Goal: Task Accomplishment & Management: Complete application form

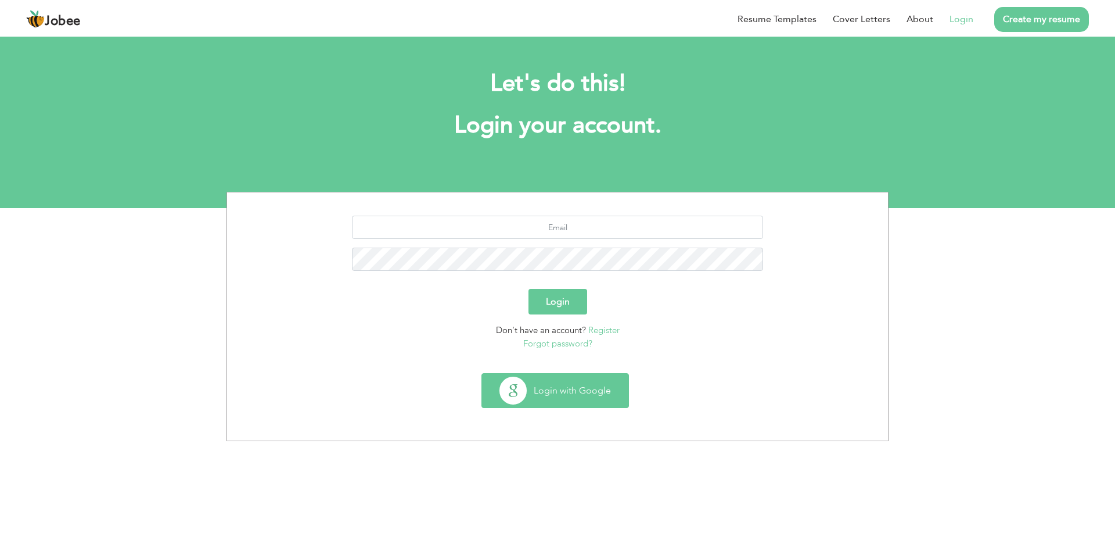
click at [545, 392] on button "Login with Google" at bounding box center [555, 390] width 146 height 34
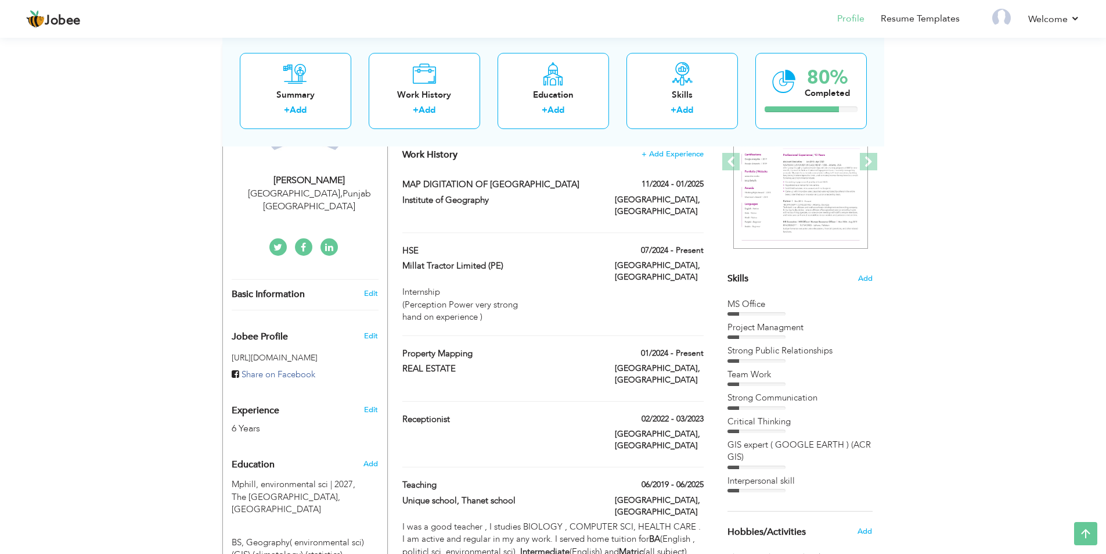
scroll to position [174, 0]
click at [702, 349] on span at bounding box center [700, 353] width 8 height 8
type input "Property Mapping"
type input "REAL ESTATE"
type input "01/2024"
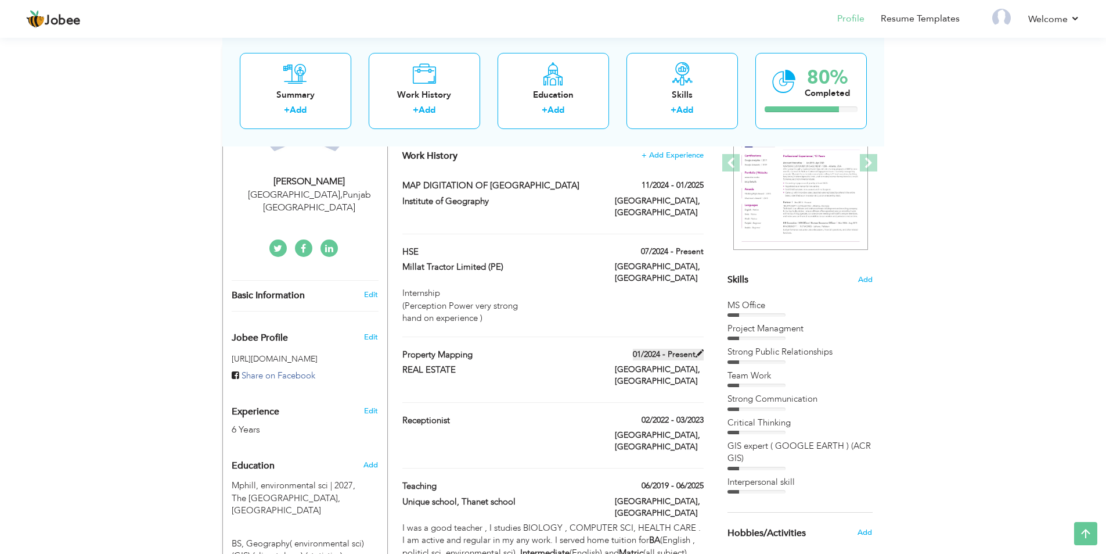
type input "[GEOGRAPHIC_DATA]"
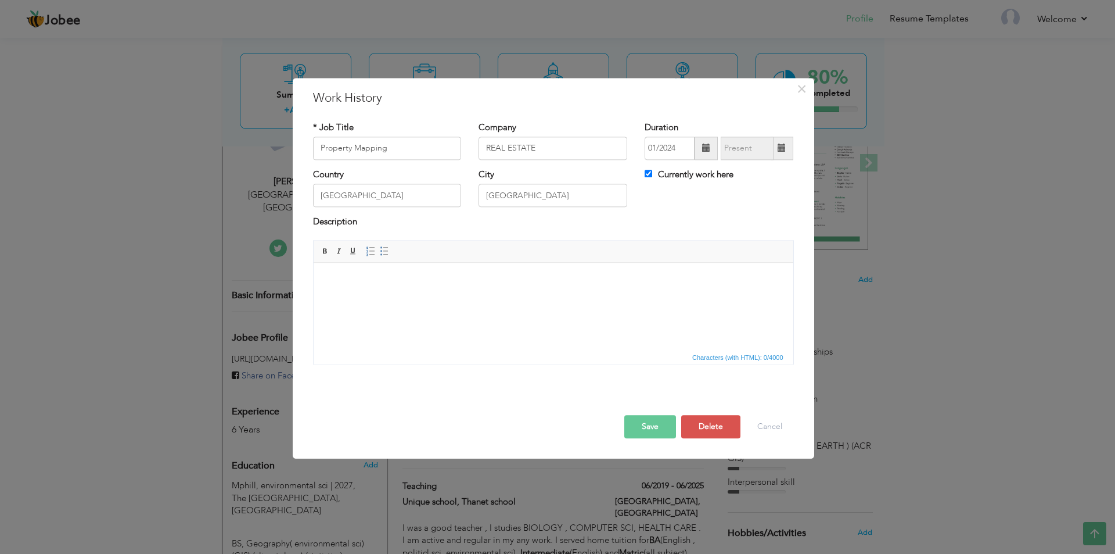
click at [782, 149] on span at bounding box center [782, 148] width 8 height 8
click at [646, 174] on input "Currently work here" at bounding box center [649, 174] width 8 height 8
checkbox input "false"
click at [782, 142] on span at bounding box center [782, 147] width 23 height 23
type input "08/2025"
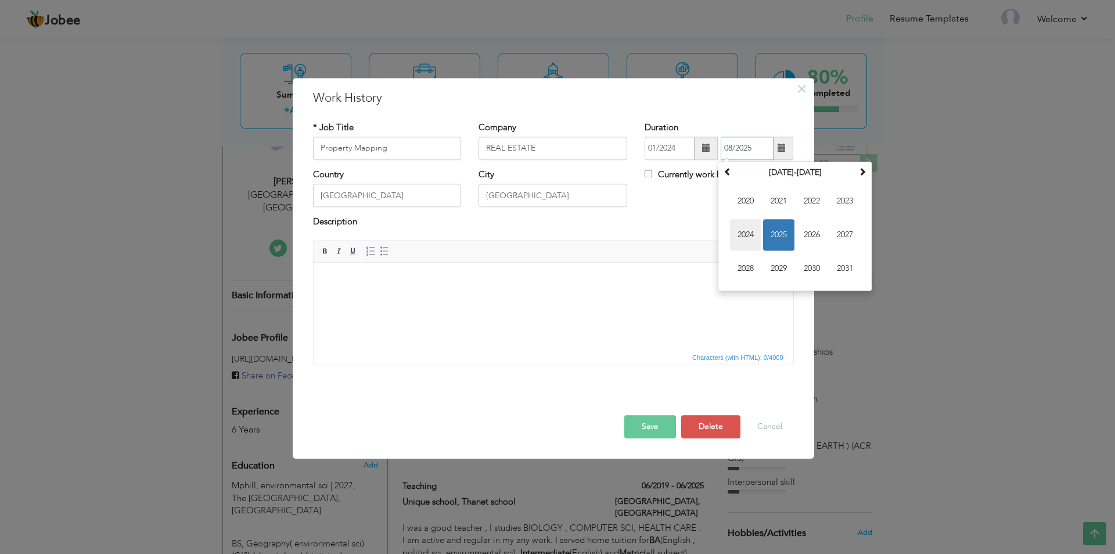
click at [741, 235] on span "2024" at bounding box center [745, 234] width 31 height 31
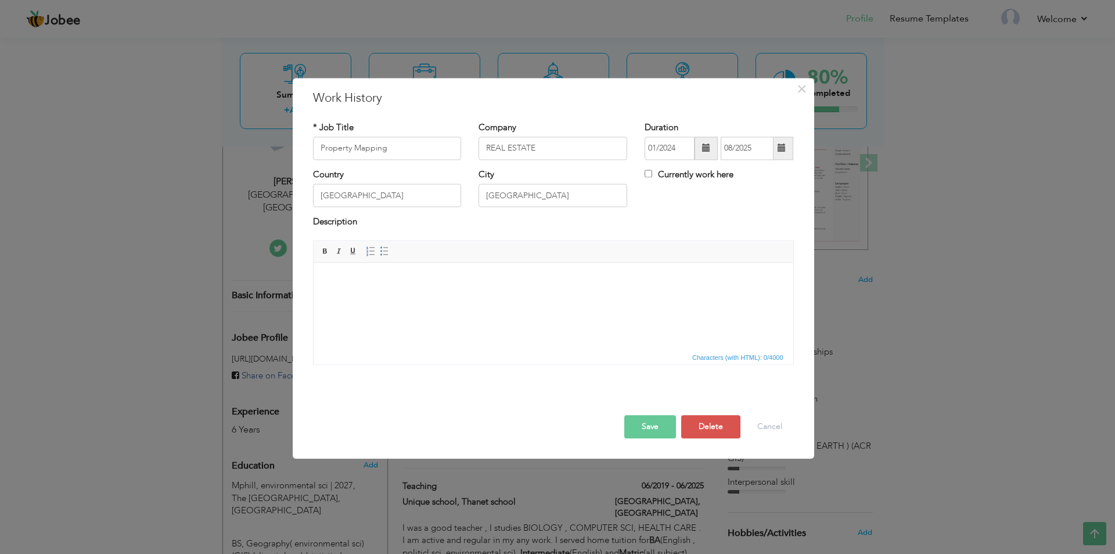
click at [658, 433] on button "Save" at bounding box center [650, 426] width 52 height 23
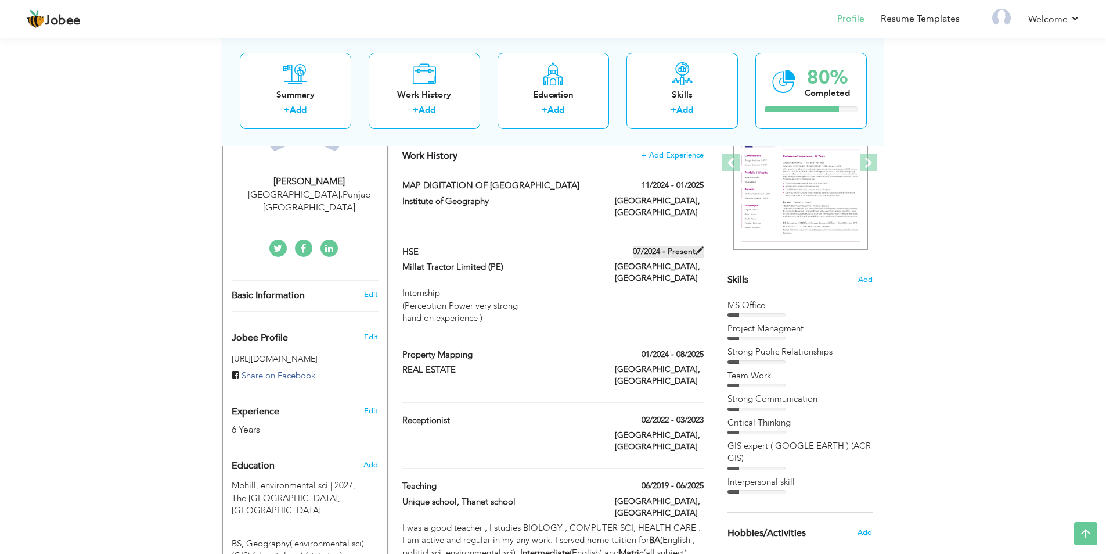
click at [660, 246] on label "07/2024 - Present" at bounding box center [668, 252] width 71 height 12
type input "HSE"
type input "Millat Tractor Limited (PE)"
type input "07/2024"
checkbox input "true"
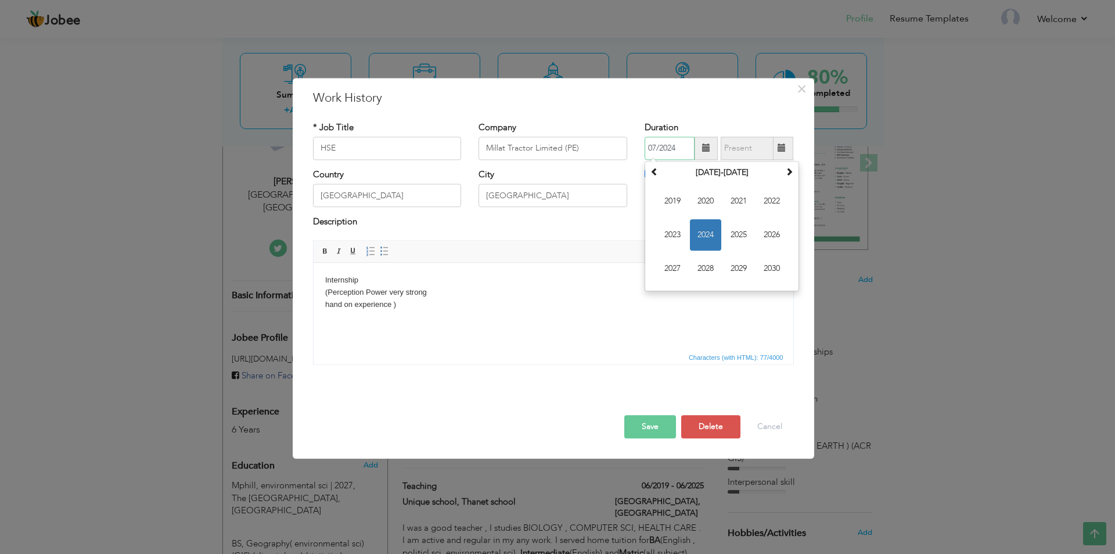
click at [653, 149] on input "07/2024" at bounding box center [670, 147] width 50 height 23
click at [735, 238] on span "2025" at bounding box center [738, 234] width 31 height 31
click at [764, 206] on span "Apr" at bounding box center [771, 200] width 31 height 31
type input "04/2025"
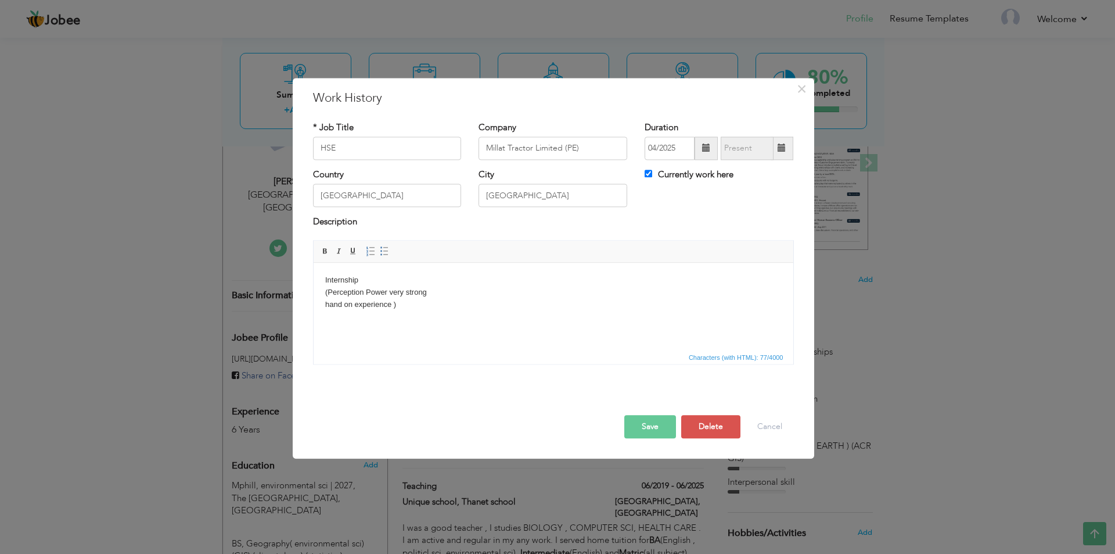
click at [655, 429] on button "Save" at bounding box center [650, 426] width 52 height 23
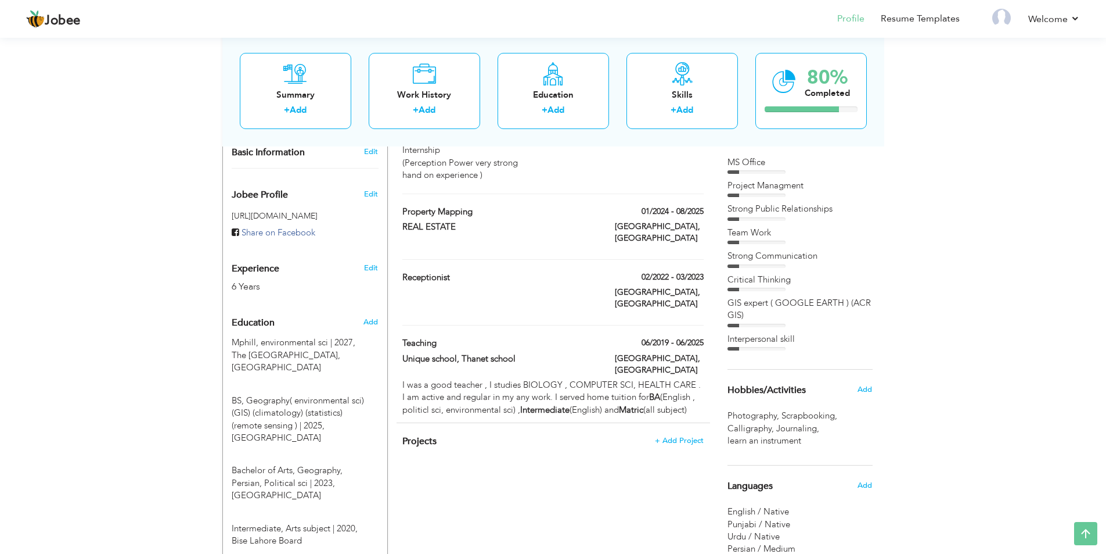
scroll to position [292, 0]
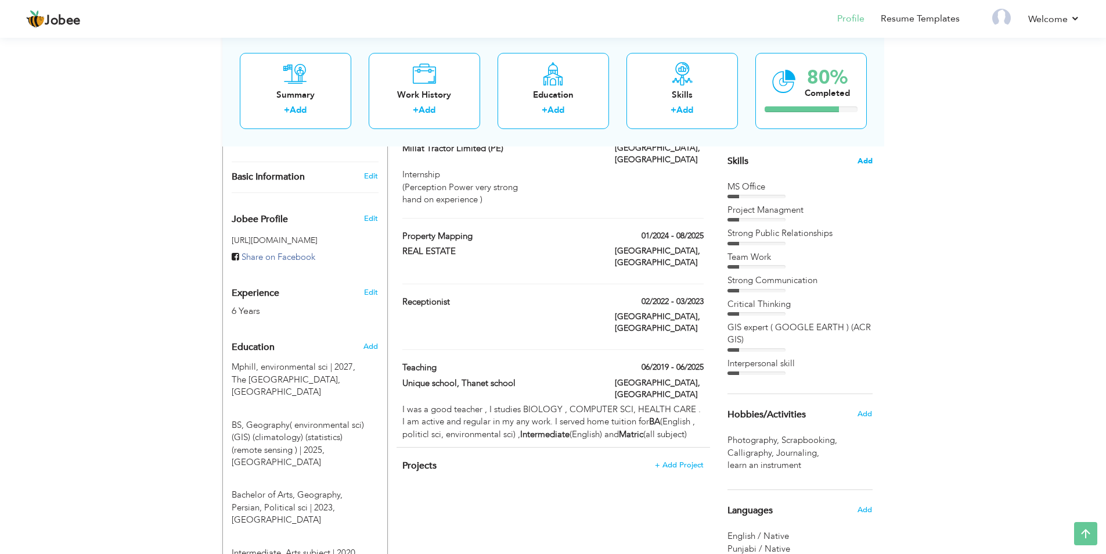
click at [864, 161] on span "Add" at bounding box center [865, 161] width 15 height 11
click at [867, 155] on div "Skills Add" at bounding box center [800, 47] width 145 height 241
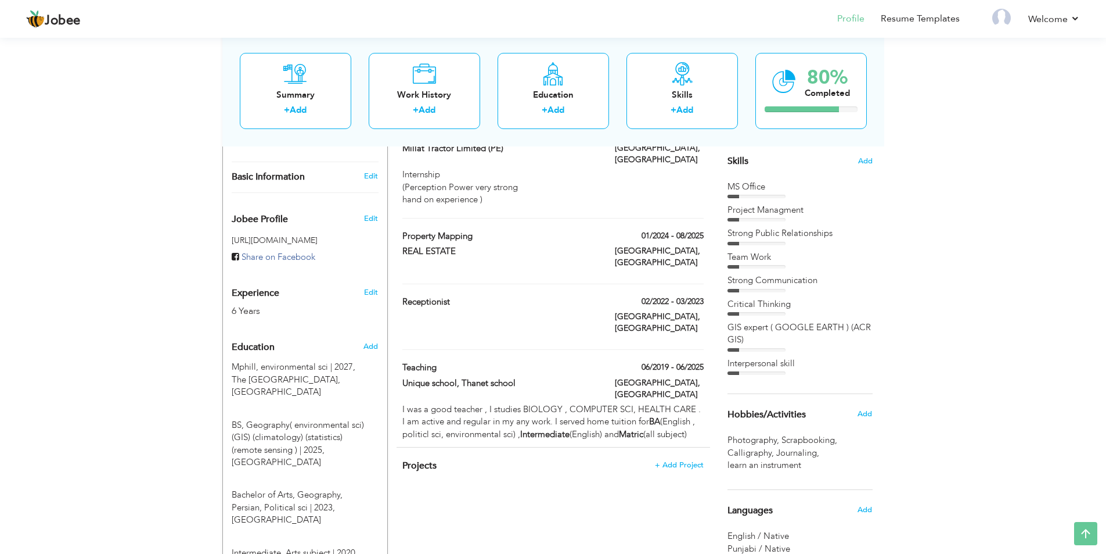
click at [867, 155] on div "Skills Add" at bounding box center [800, 47] width 145 height 241
click at [865, 162] on span "Add" at bounding box center [865, 161] width 15 height 11
drag, startPoint x: 865, startPoint y: 162, endPoint x: 733, endPoint y: 162, distance: 132.4
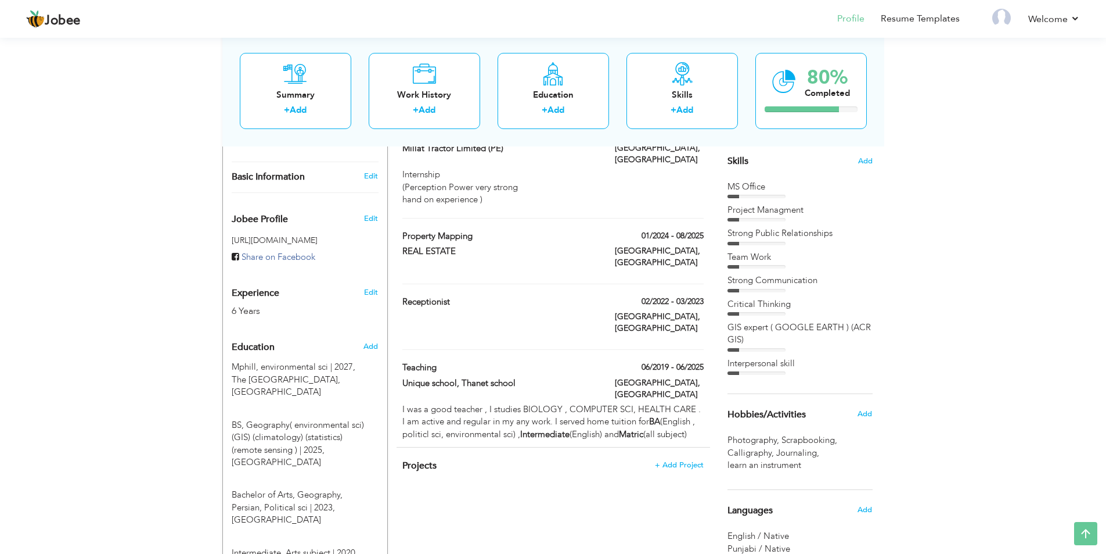
click at [733, 162] on span "Skills" at bounding box center [738, 160] width 21 height 13
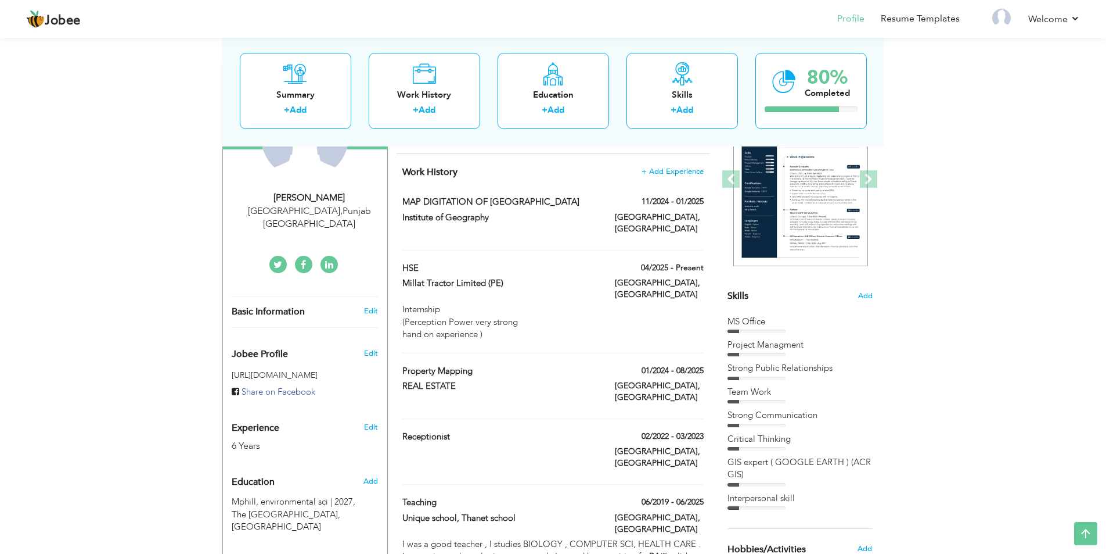
scroll to position [156, 0]
click at [868, 296] on span "Add" at bounding box center [865, 297] width 15 height 11
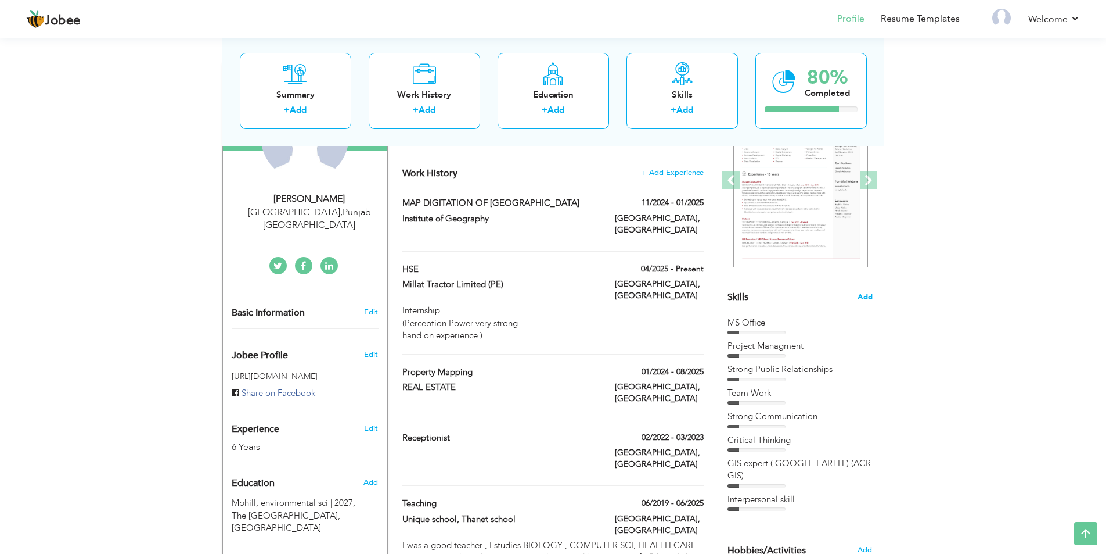
click at [868, 296] on span "Add" at bounding box center [865, 297] width 15 height 11
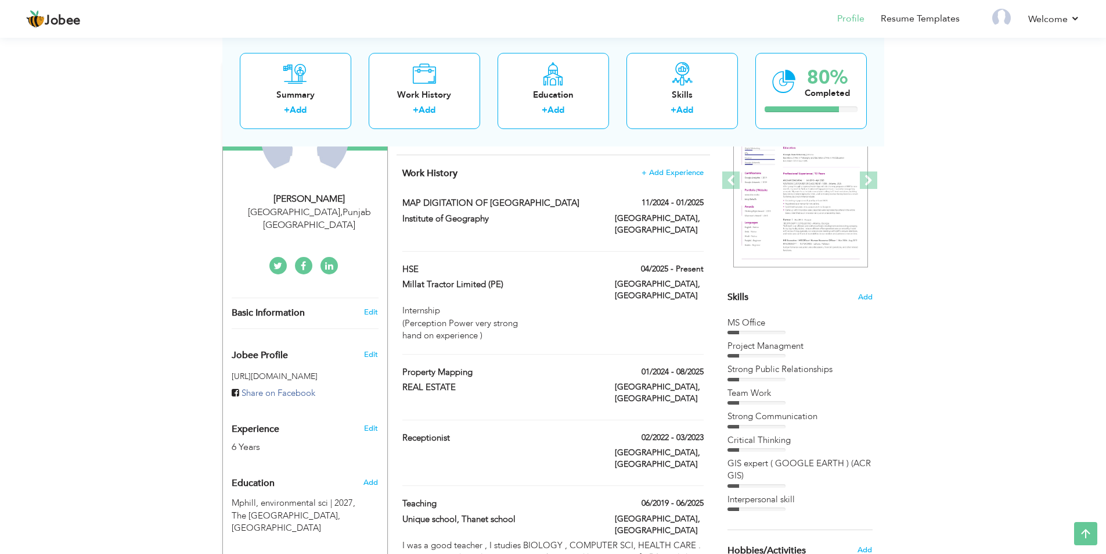
drag, startPoint x: 868, startPoint y: 296, endPoint x: 742, endPoint y: 294, distance: 126.1
click at [742, 294] on div "Skills Add" at bounding box center [800, 183] width 145 height 241
click at [742, 294] on span "Skills" at bounding box center [738, 296] width 21 height 13
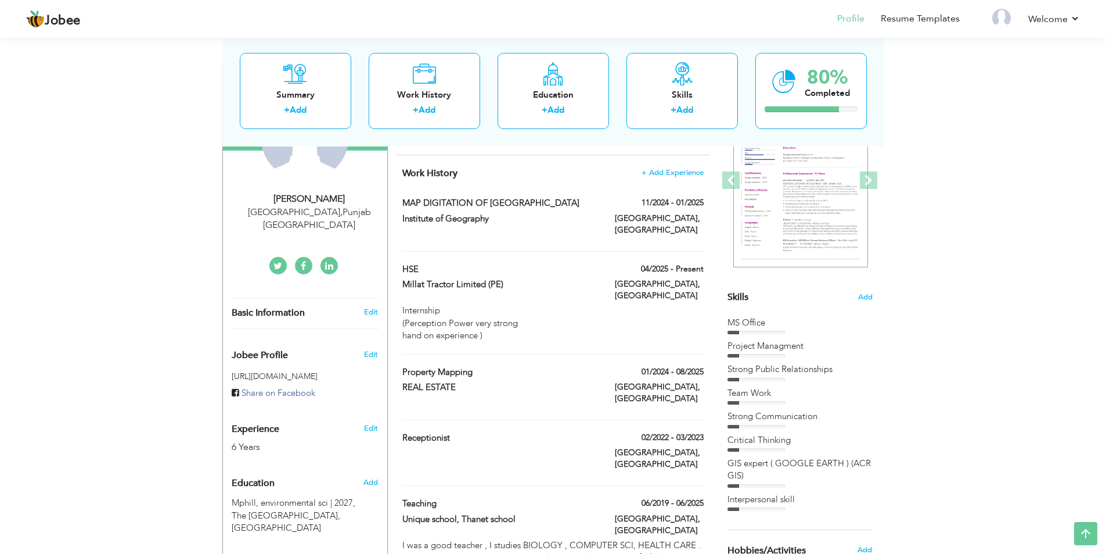
click at [742, 294] on span "Skills" at bounding box center [738, 296] width 21 height 13
drag, startPoint x: 742, startPoint y: 294, endPoint x: 685, endPoint y: 170, distance: 137.0
click at [685, 170] on span "+ Add Experience" at bounding box center [672, 172] width 63 height 8
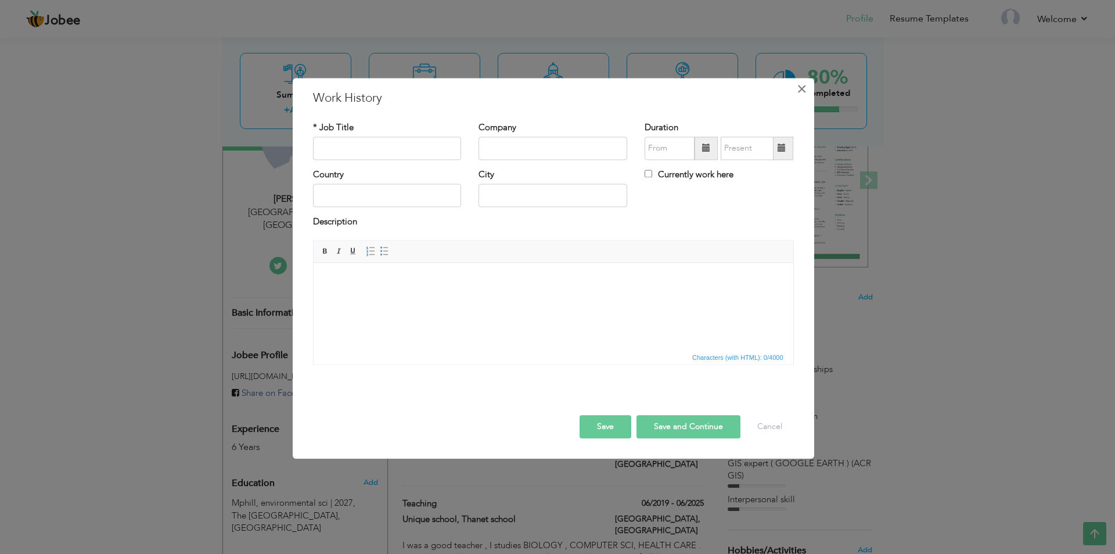
click at [799, 84] on span "×" at bounding box center [802, 88] width 10 height 21
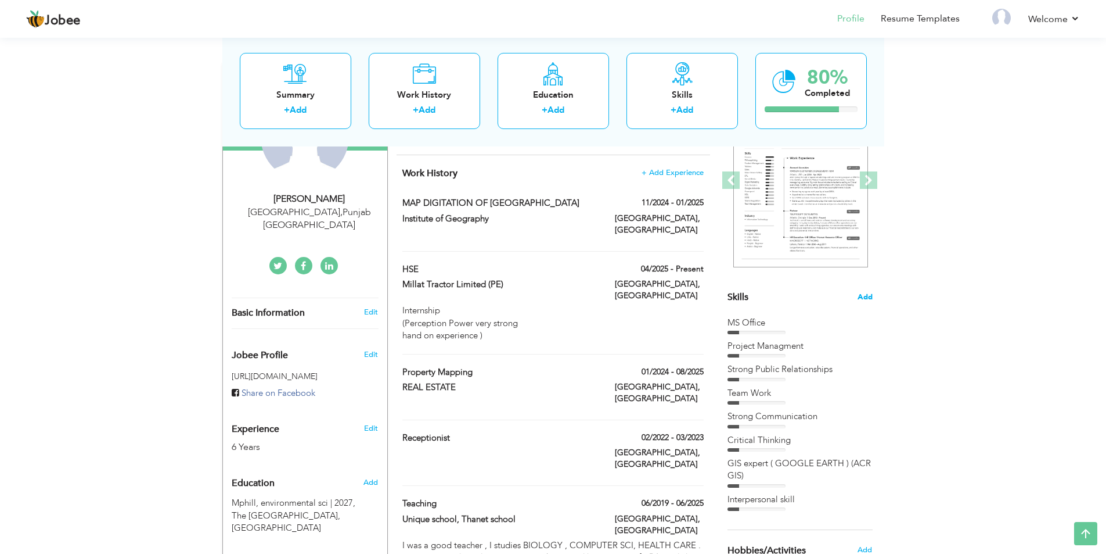
click at [872, 293] on span "Add" at bounding box center [865, 297] width 15 height 11
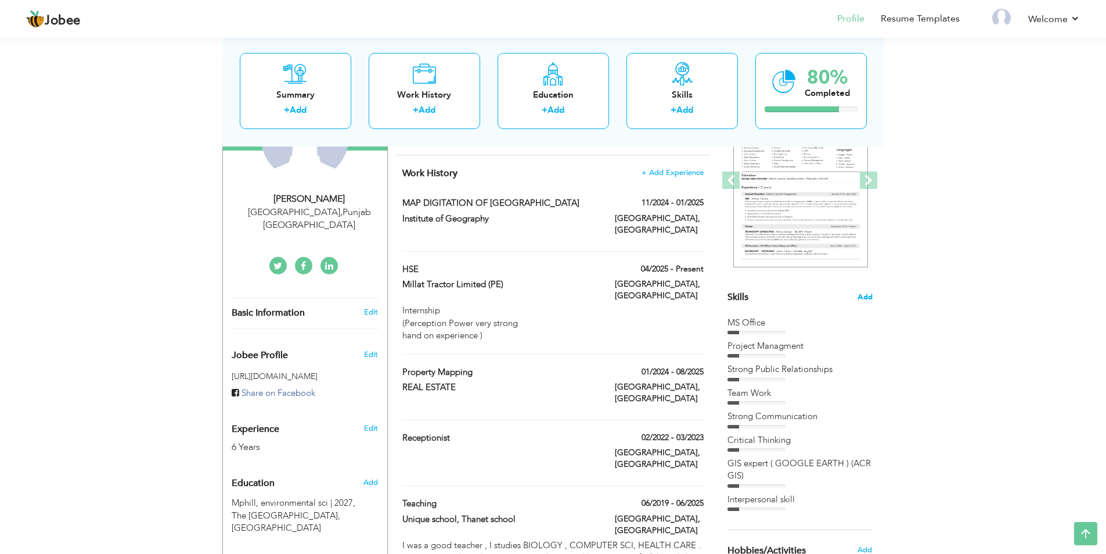
click at [872, 293] on span "Add" at bounding box center [865, 297] width 15 height 11
click at [687, 96] on div "Skills" at bounding box center [682, 94] width 93 height 12
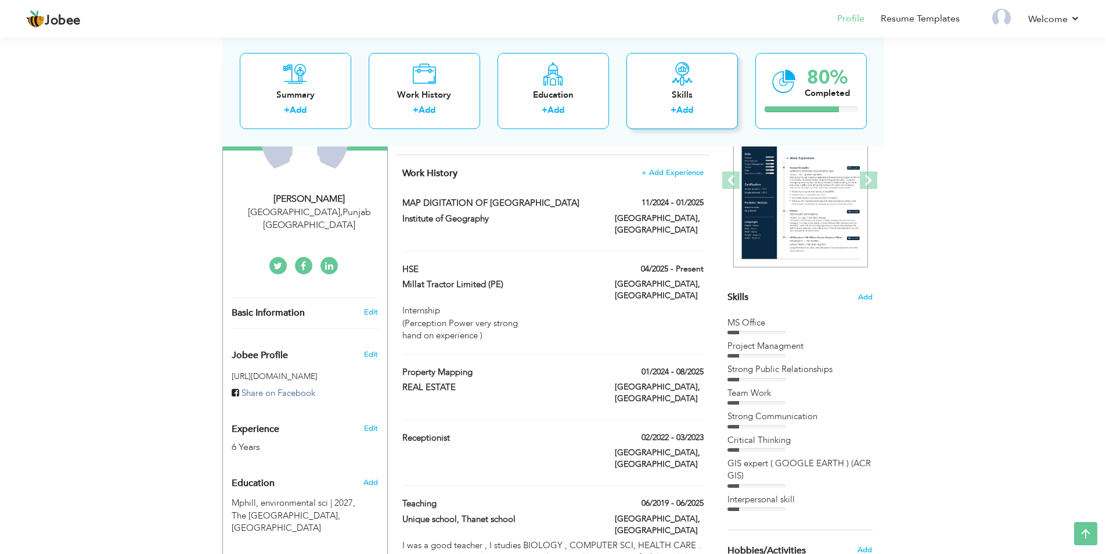
click at [687, 96] on div "Skills" at bounding box center [682, 94] width 93 height 12
click at [687, 106] on link "Add" at bounding box center [685, 110] width 17 height 12
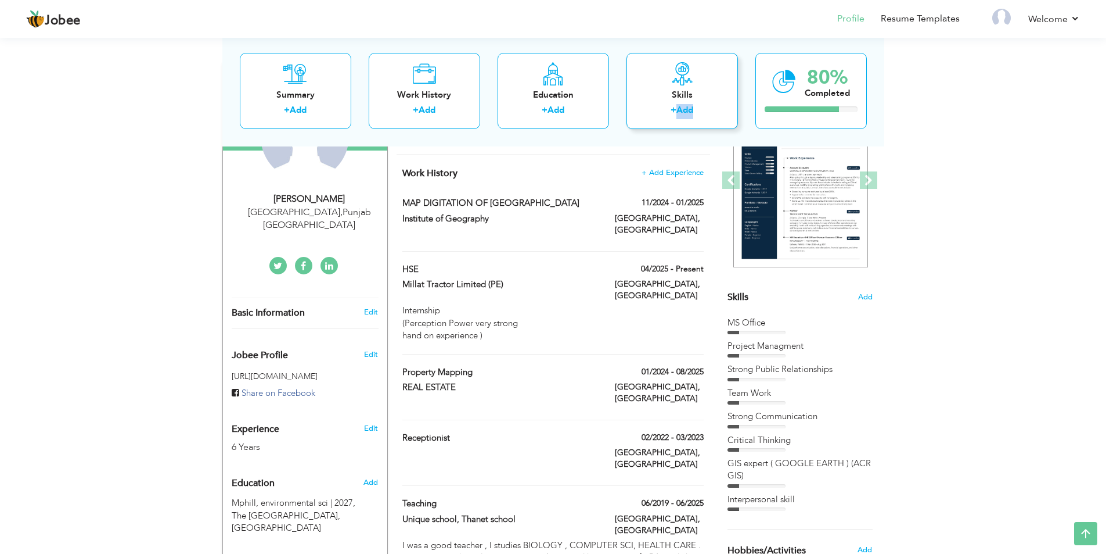
click at [687, 106] on link "Add" at bounding box center [685, 110] width 17 height 12
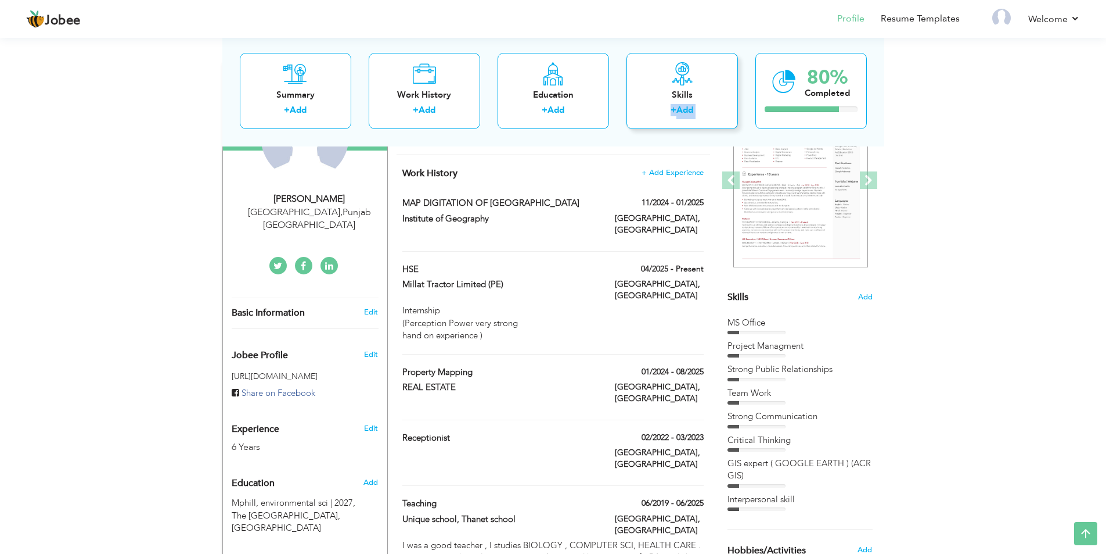
click at [687, 106] on link "Add" at bounding box center [685, 110] width 17 height 12
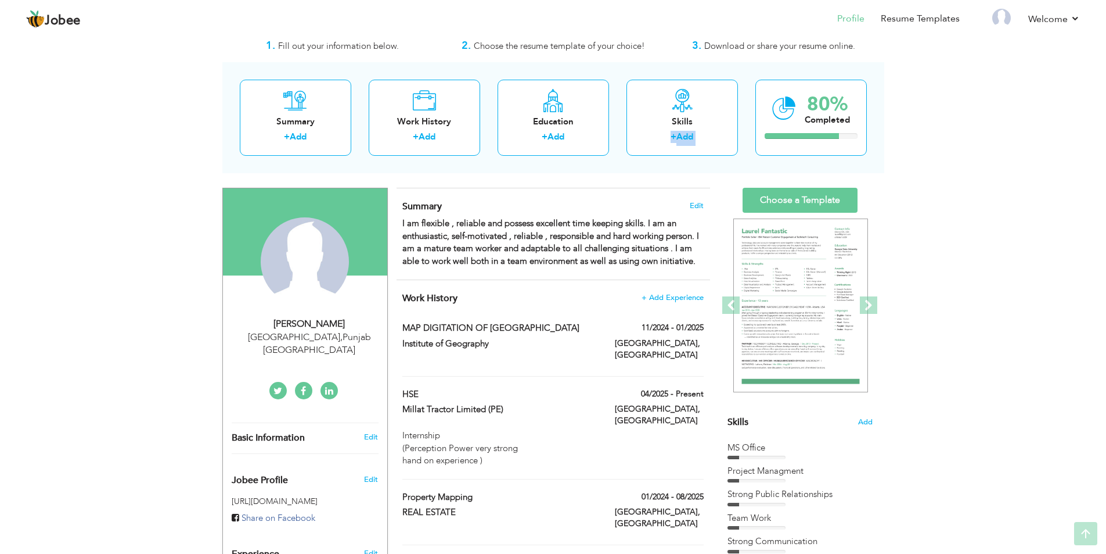
scroll to position [0, 0]
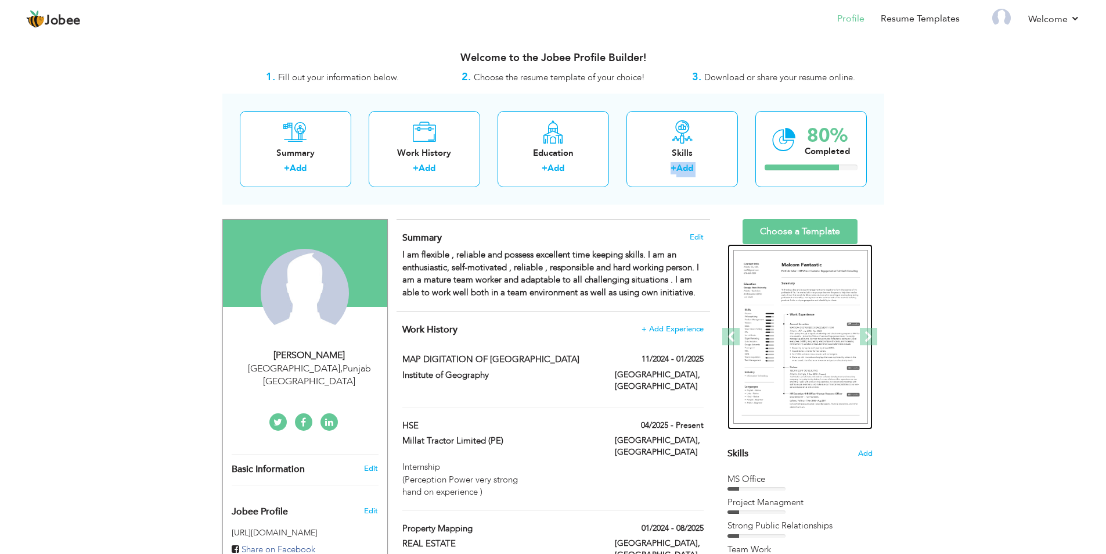
click at [796, 276] on img at bounding box center [801, 337] width 135 height 174
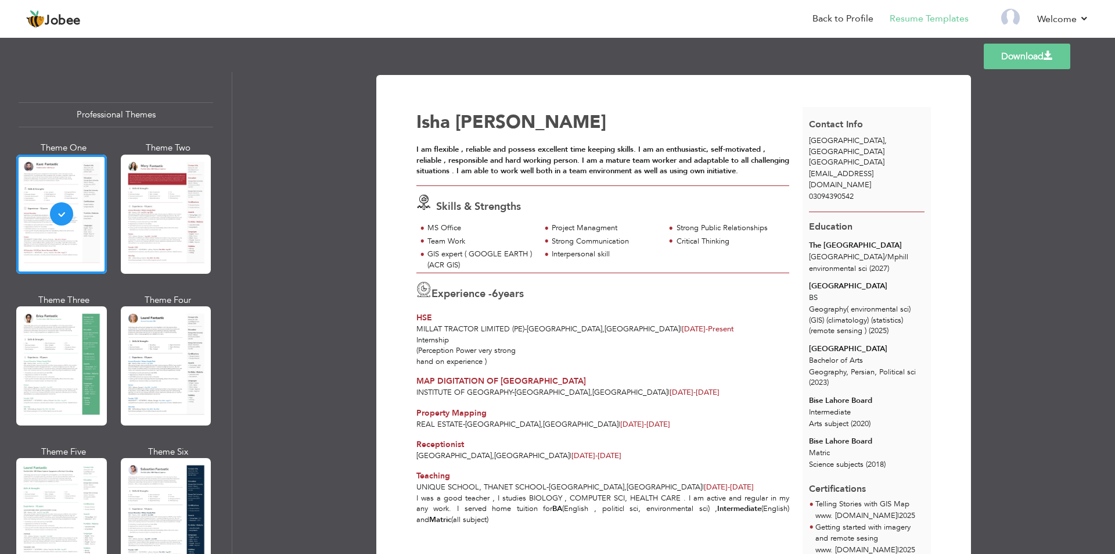
click at [637, 335] on div "Internship (Perception Power very strong hand on experience )" at bounding box center [603, 351] width 386 height 33
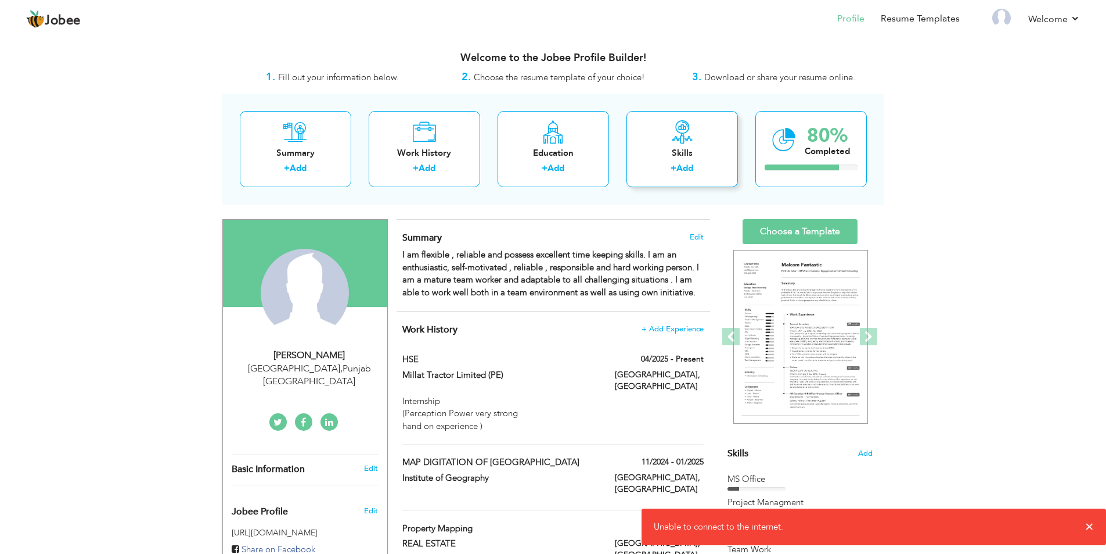
click at [687, 166] on link "Add" at bounding box center [685, 168] width 17 height 12
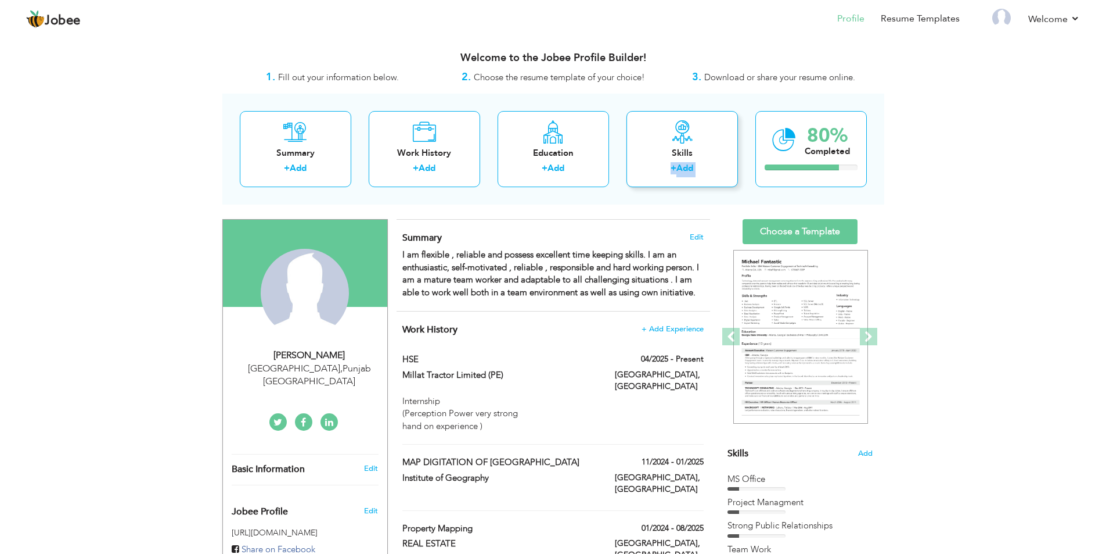
click at [692, 167] on link "Add" at bounding box center [685, 168] width 17 height 12
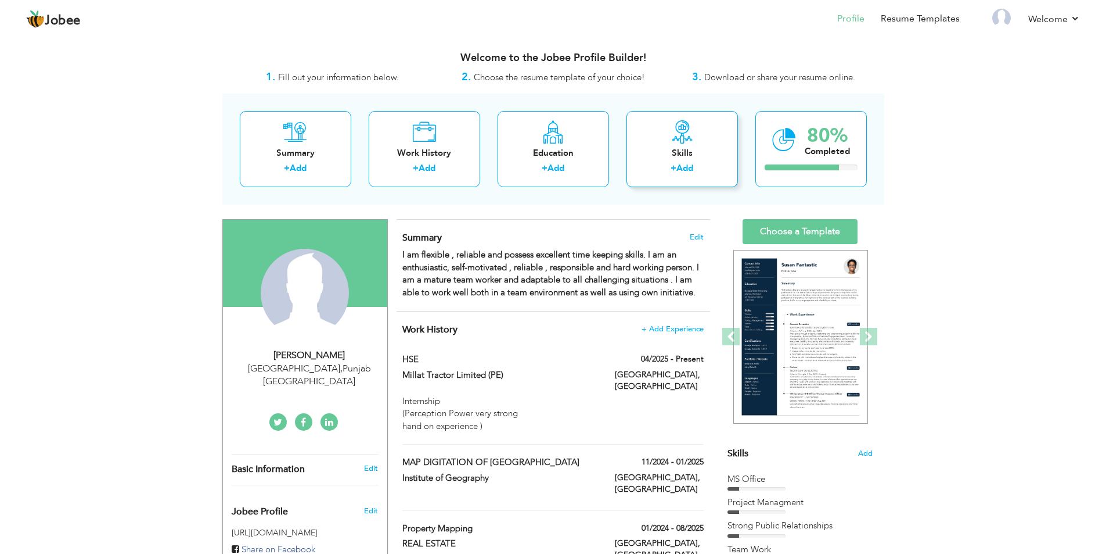
click at [692, 167] on link "Add" at bounding box center [685, 168] width 17 height 12
click at [686, 164] on link "Add" at bounding box center [685, 168] width 17 height 12
click at [674, 167] on label "+" at bounding box center [674, 168] width 6 height 12
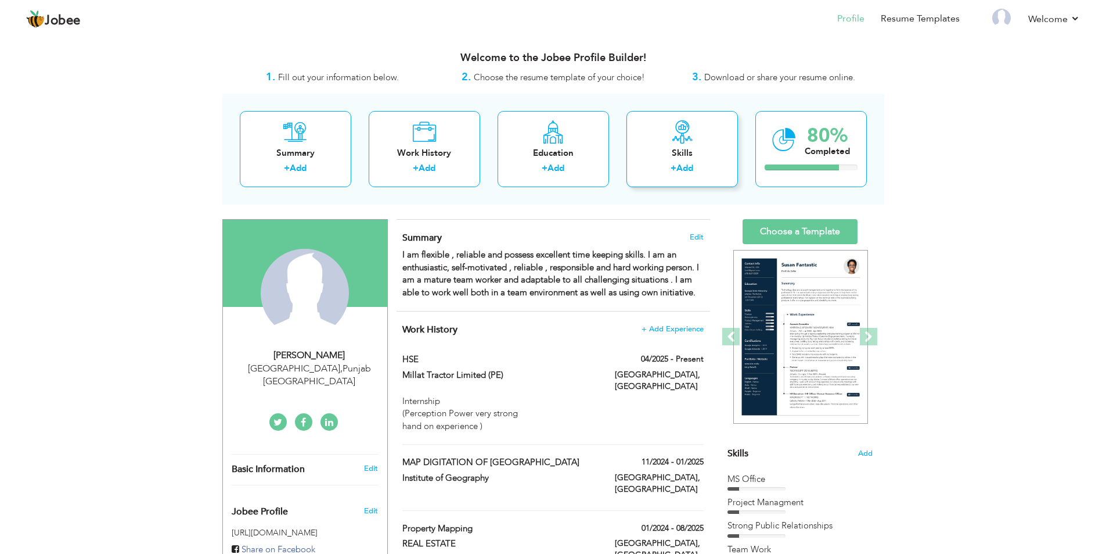
click at [674, 167] on label "+" at bounding box center [674, 168] width 6 height 12
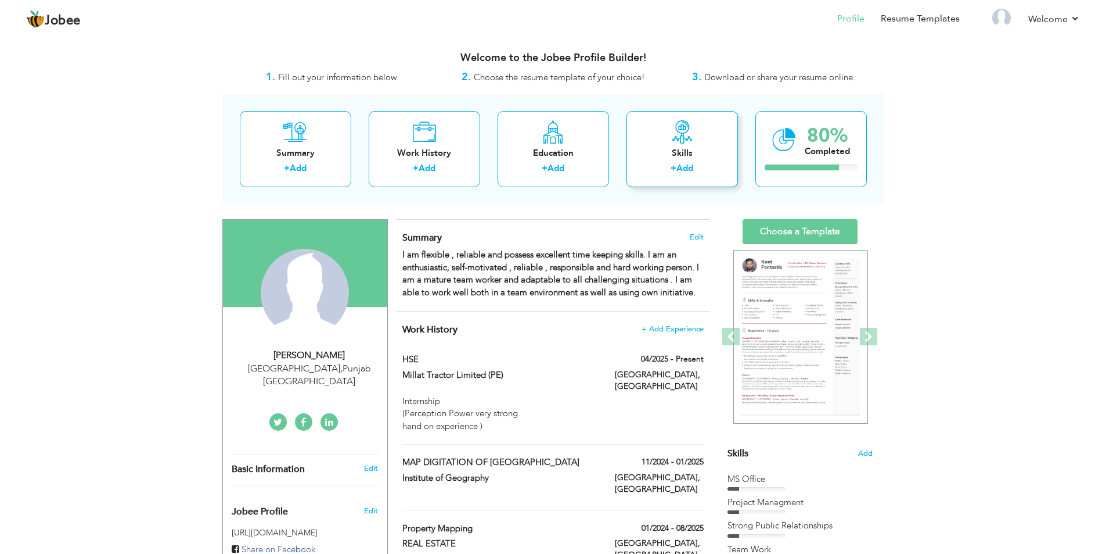
click at [678, 125] on icon at bounding box center [682, 131] width 23 height 23
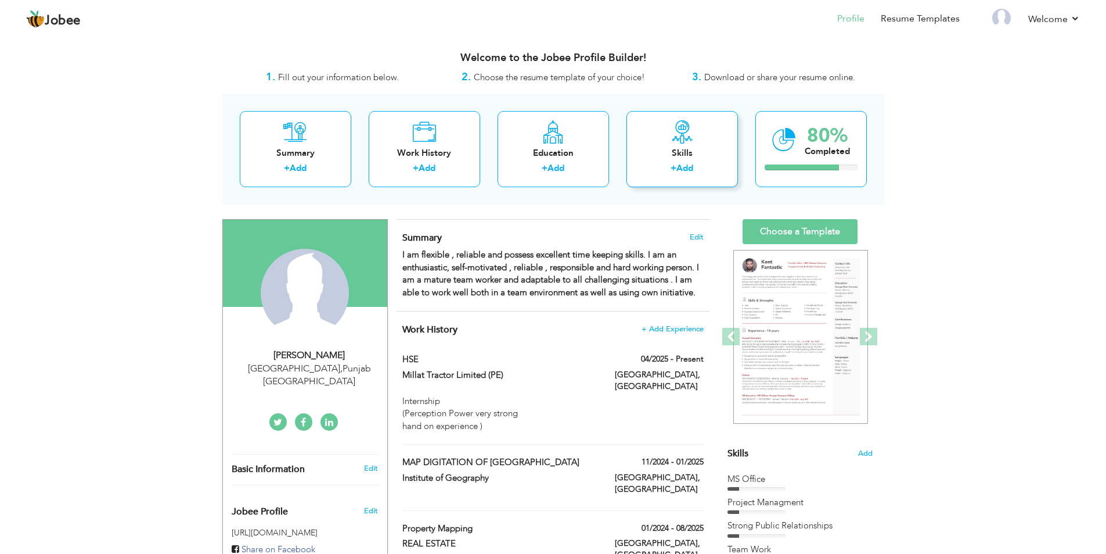
click at [678, 125] on icon at bounding box center [682, 131] width 23 height 23
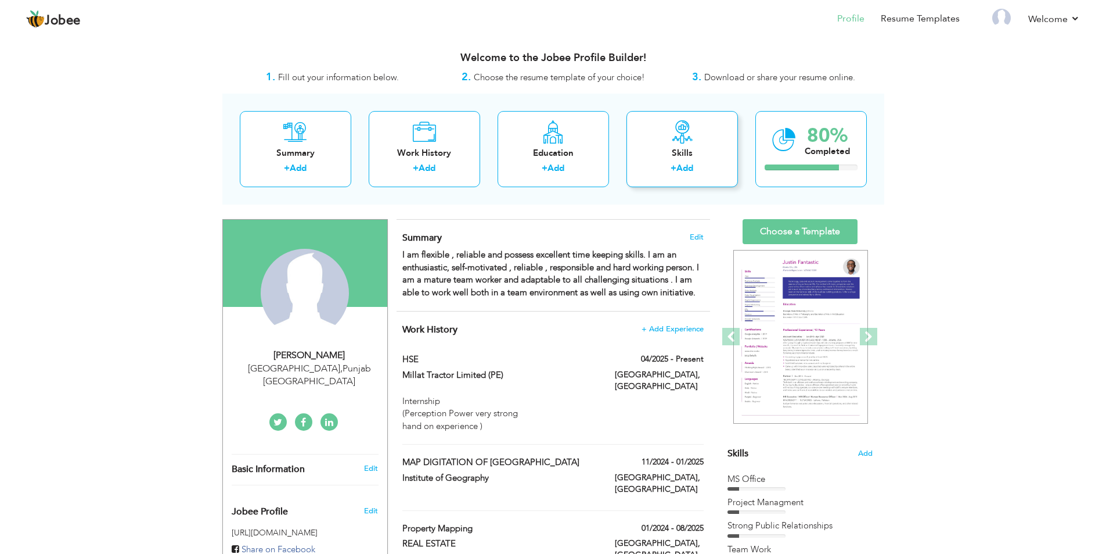
click at [680, 127] on icon at bounding box center [682, 131] width 23 height 23
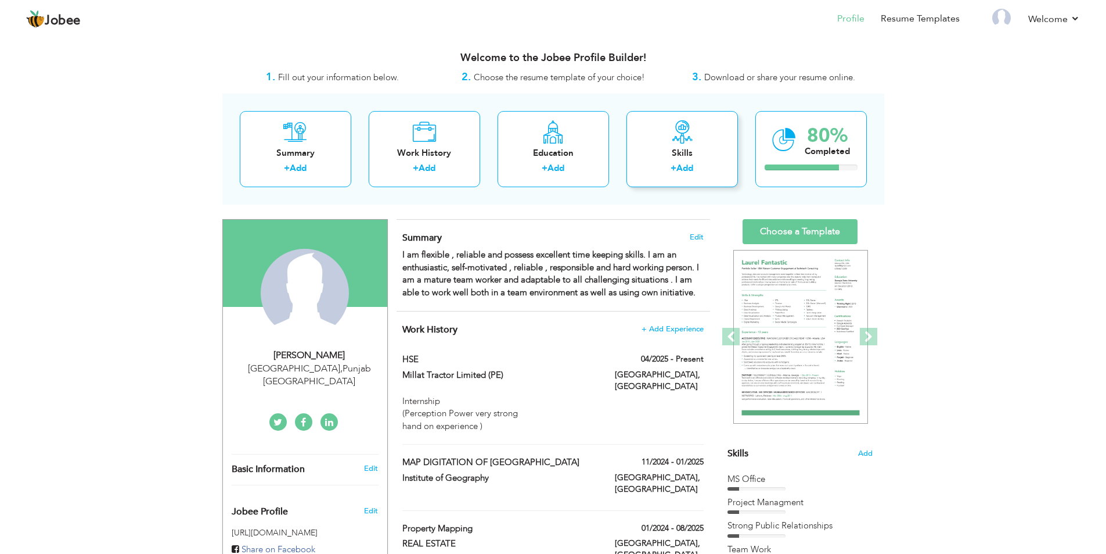
click at [680, 127] on icon at bounding box center [682, 131] width 23 height 23
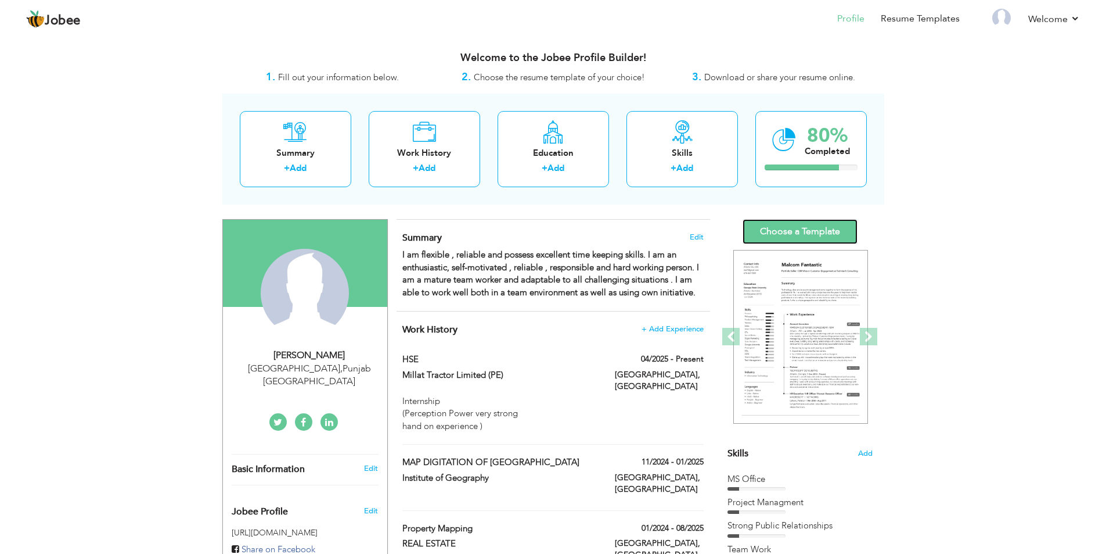
click at [795, 227] on link "Choose a Template" at bounding box center [800, 231] width 115 height 25
